Goal: Task Accomplishment & Management: Manage account settings

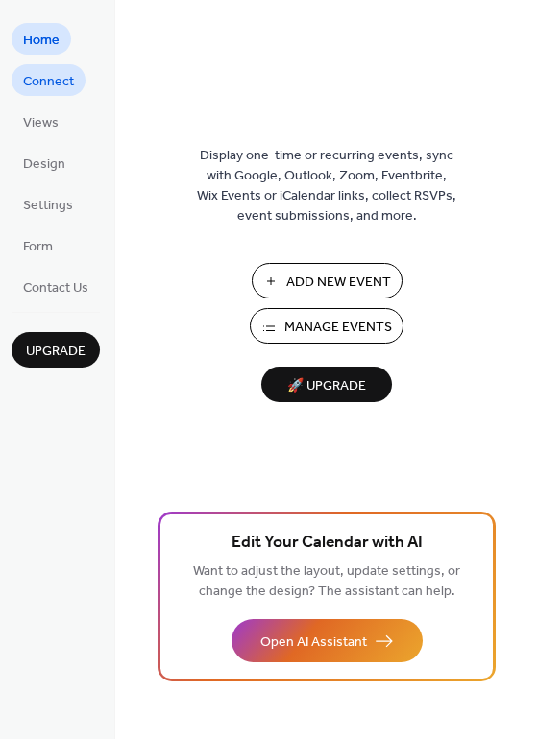
click at [62, 85] on span "Connect" at bounding box center [48, 82] width 51 height 20
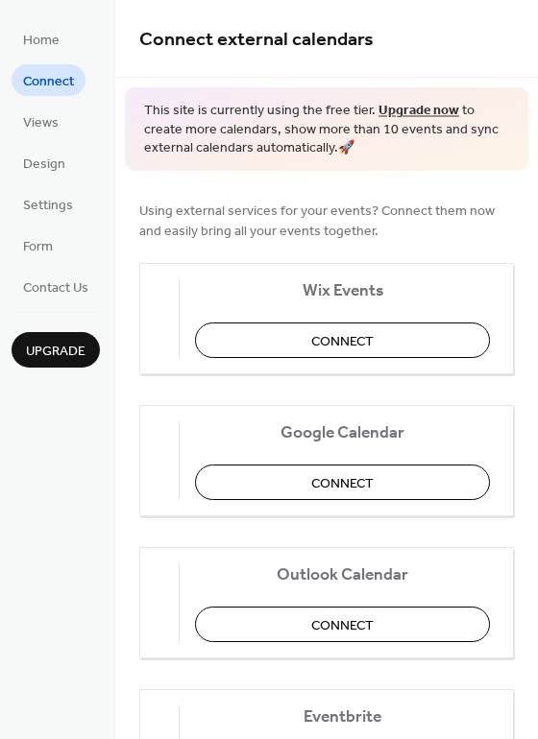
click at [53, 137] on ul "Home Connect Views Design Settings Form Contact Us" at bounding box center [56, 162] width 88 height 279
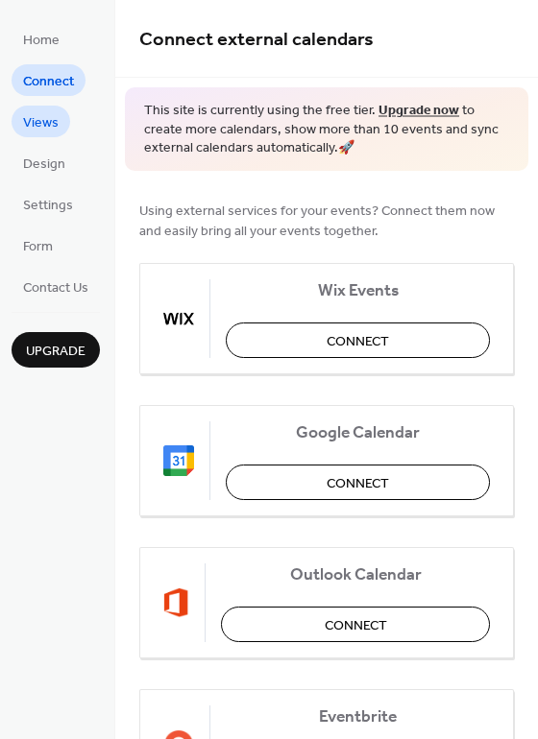
click at [41, 122] on span "Views" at bounding box center [41, 123] width 36 height 20
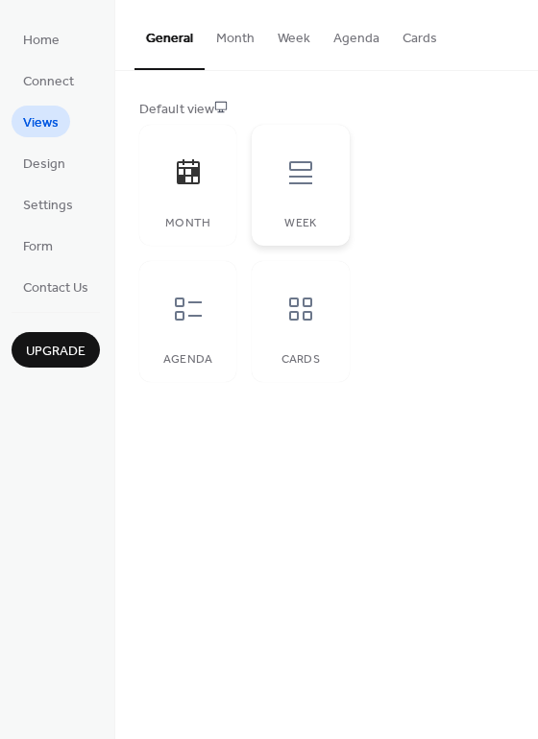
click at [311, 160] on icon at bounding box center [300, 172] width 31 height 31
click at [185, 315] on icon at bounding box center [188, 309] width 31 height 31
click at [301, 341] on div "Cards" at bounding box center [300, 321] width 97 height 121
click at [181, 300] on icon at bounding box center [188, 309] width 31 height 31
click at [181, 187] on div at bounding box center [188, 173] width 58 height 58
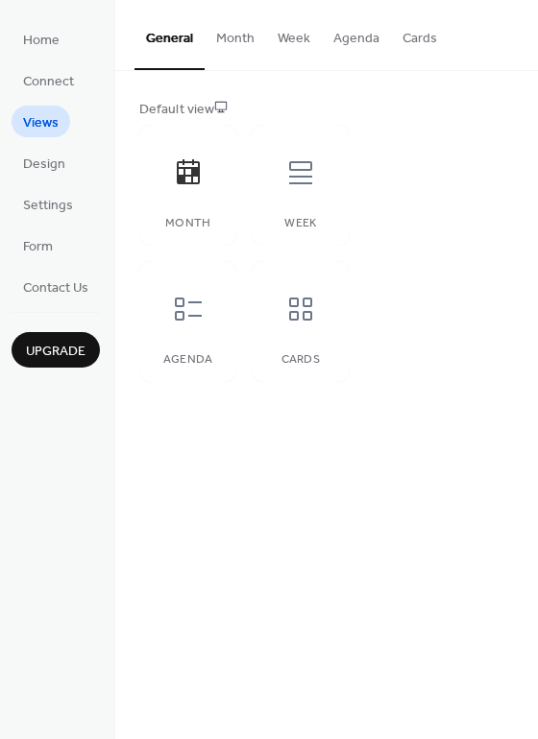
click at [237, 28] on button "Month" at bounding box center [234, 34] width 61 height 68
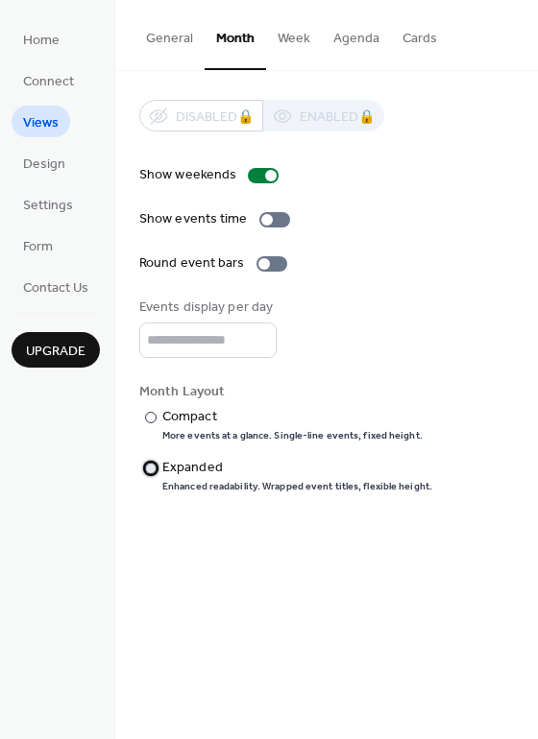
click at [147, 466] on div at bounding box center [151, 469] width 12 height 12
click at [147, 420] on div at bounding box center [151, 418] width 12 height 12
click at [287, 34] on button "Week" at bounding box center [294, 34] width 56 height 68
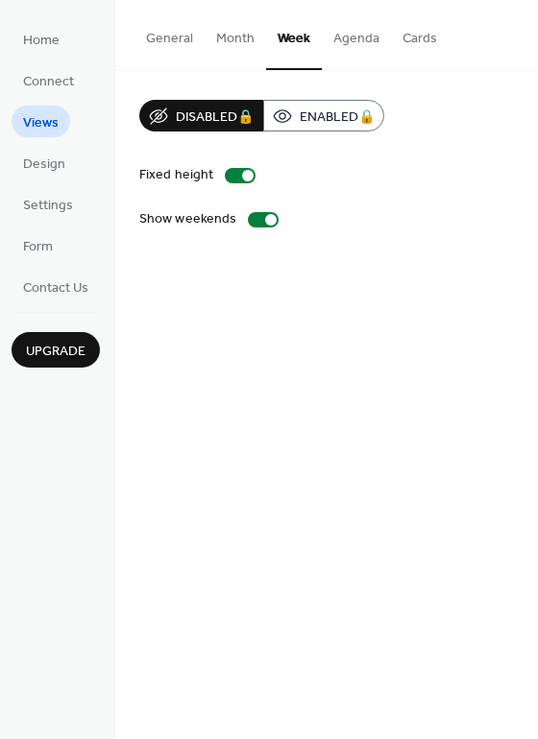
click at [352, 38] on button "Agenda" at bounding box center [356, 34] width 69 height 68
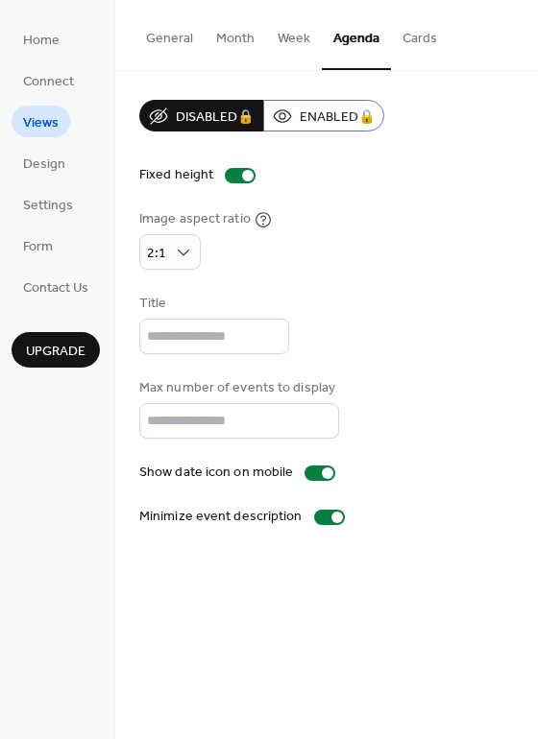
click at [429, 37] on button "Cards" at bounding box center [420, 34] width 58 height 68
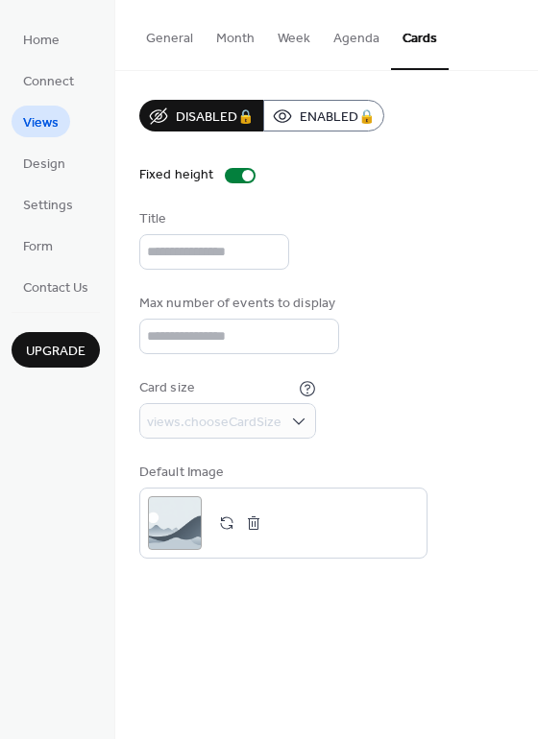
click at [278, 36] on button "Week" at bounding box center [294, 34] width 56 height 68
